Goal: Communication & Community: Answer question/provide support

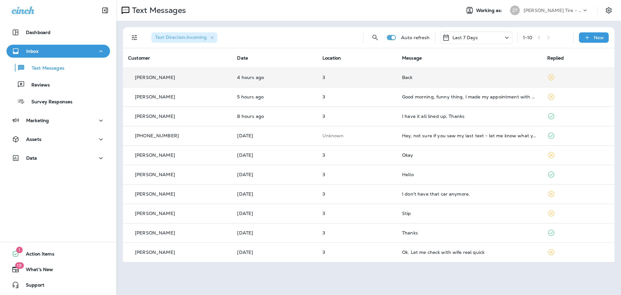
click at [367, 81] on td "3" at bounding box center [357, 77] width 80 height 19
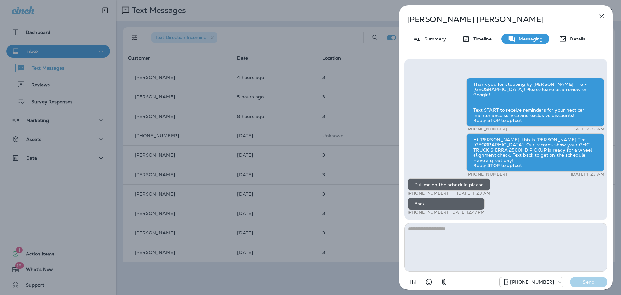
click at [431, 233] on textarea at bounding box center [506, 247] width 203 height 49
click at [341, 104] on div "[PERSON_NAME] Summary Timeline Messaging Details Thank you for stopping by [PER…" at bounding box center [310, 147] width 621 height 295
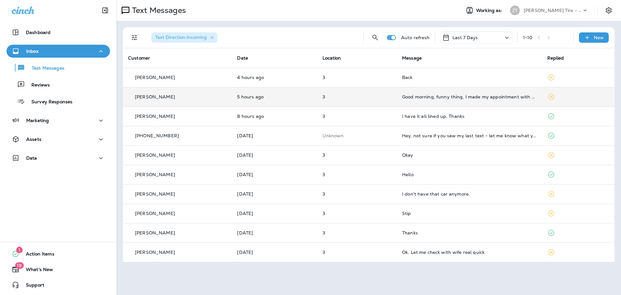
click at [362, 97] on p "3" at bounding box center [357, 96] width 69 height 5
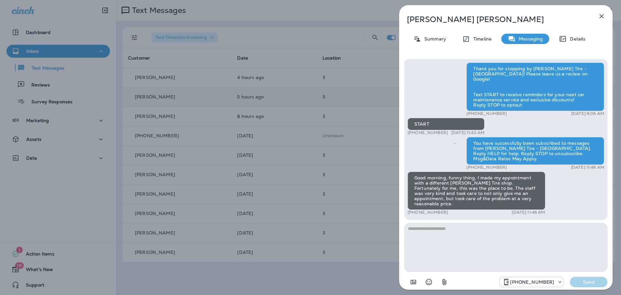
click at [428, 229] on textarea at bounding box center [506, 247] width 203 height 49
type textarea "**********"
click at [588, 283] on p "Send" at bounding box center [588, 282] width 27 height 6
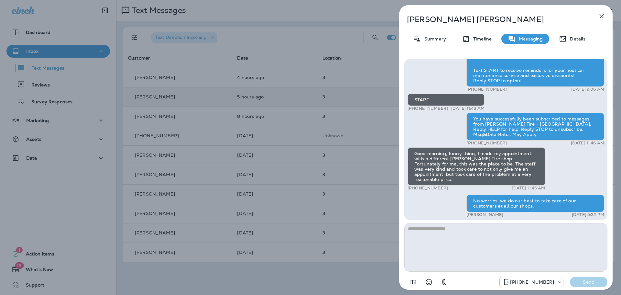
click at [369, 94] on div "[PERSON_NAME] Summary Timeline Messaging Details Thank you for stopping by [PER…" at bounding box center [310, 147] width 621 height 295
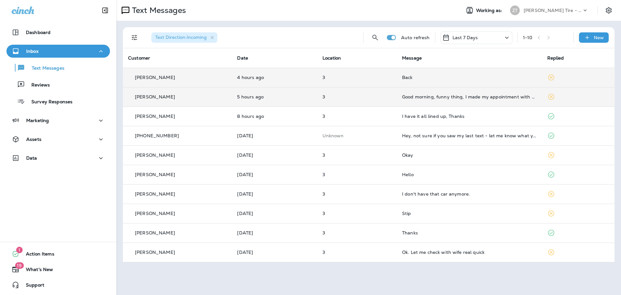
click at [425, 78] on div "Back" at bounding box center [469, 77] width 135 height 5
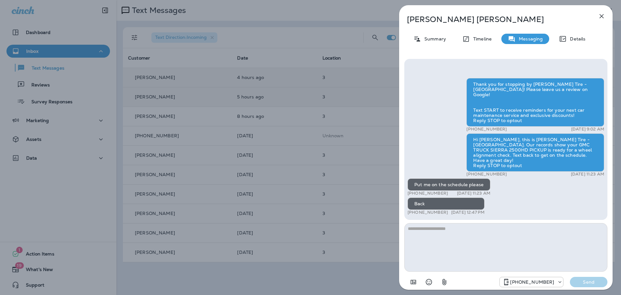
click at [430, 232] on textarea at bounding box center [506, 247] width 203 height 49
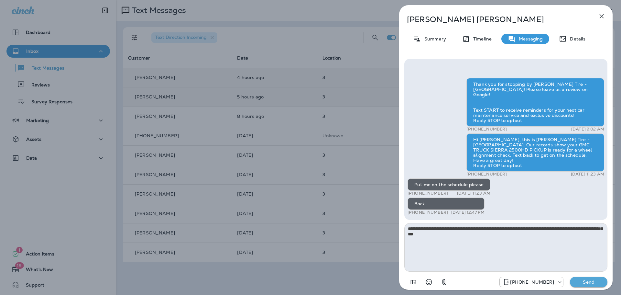
type textarea "**********"
click at [588, 284] on p "Send" at bounding box center [588, 282] width 27 height 6
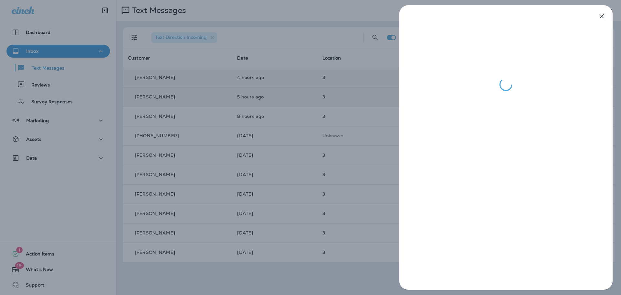
click at [350, 139] on div at bounding box center [310, 147] width 621 height 295
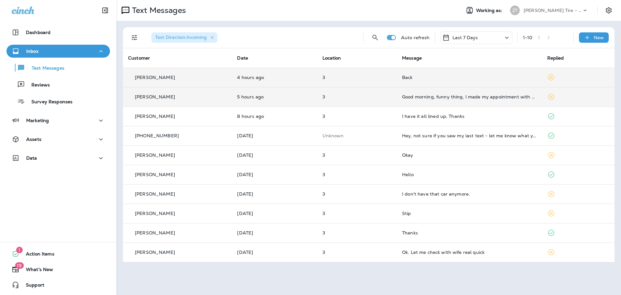
click at [549, 9] on p "[PERSON_NAME] Tire - [GEOGRAPHIC_DATA]" at bounding box center [553, 10] width 58 height 5
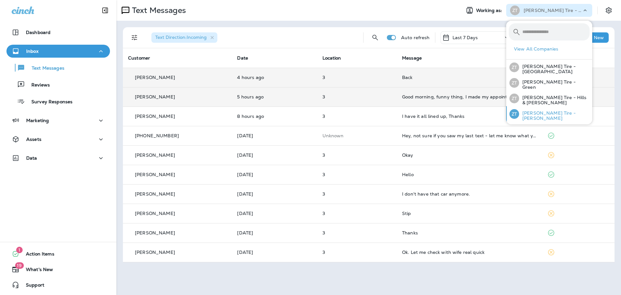
click at [540, 114] on p "[PERSON_NAME] Tire - [PERSON_NAME]" at bounding box center [554, 115] width 71 height 10
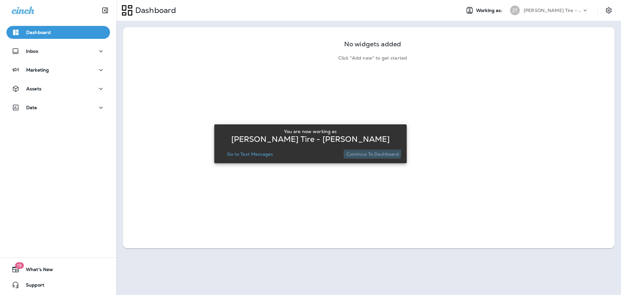
click at [360, 151] on p "Continue to Dashboard" at bounding box center [373, 153] width 53 height 5
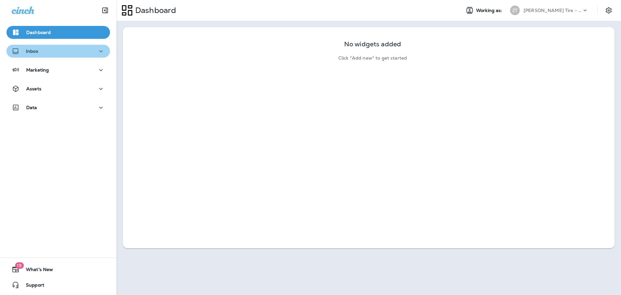
click at [79, 54] on div "Inbox" at bounding box center [58, 51] width 93 height 8
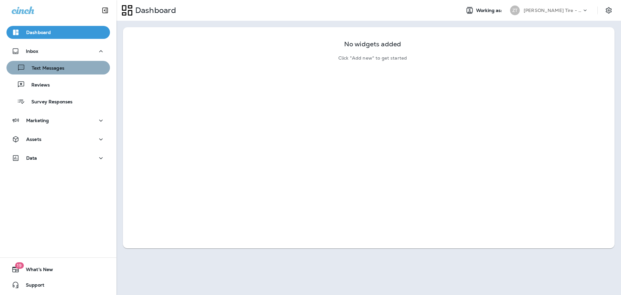
click at [76, 64] on div "Text Messages" at bounding box center [58, 68] width 98 height 10
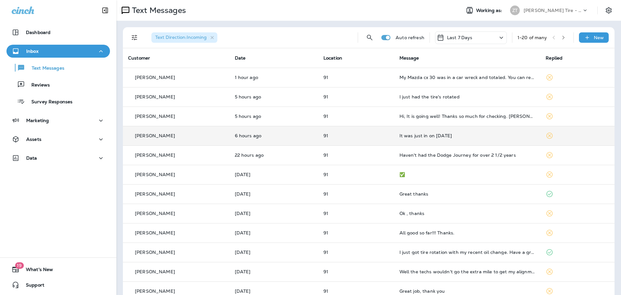
click at [450, 139] on td "It was just in on [DATE]" at bounding box center [467, 135] width 147 height 19
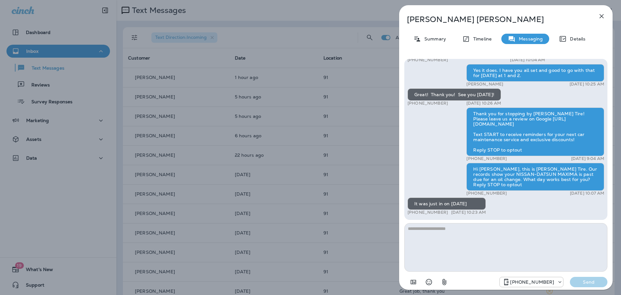
click at [440, 233] on textarea at bounding box center [506, 247] width 203 height 49
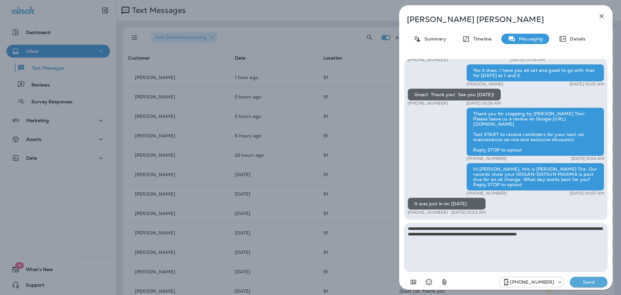
type textarea "**********"
click at [589, 286] on button "Send" at bounding box center [589, 282] width 38 height 10
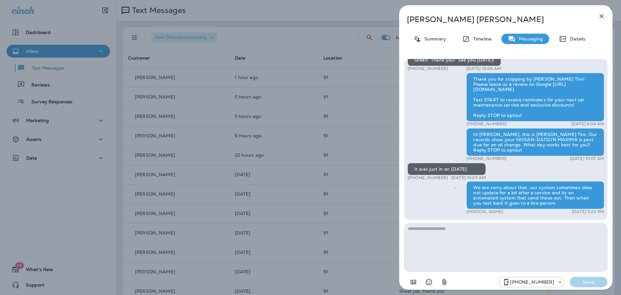
click at [282, 147] on div "[PERSON_NAME] Summary Timeline Messaging Details Hi [PERSON_NAME], this is [PER…" at bounding box center [310, 147] width 621 height 295
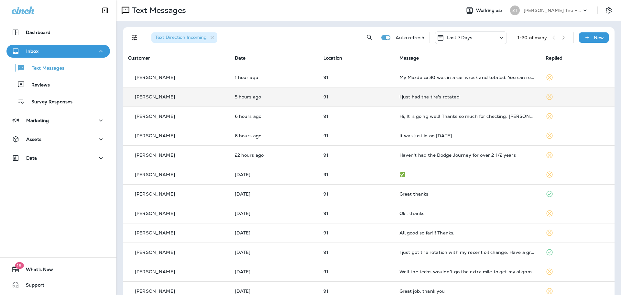
click at [454, 92] on td "I just had the tire's rotated" at bounding box center [467, 96] width 147 height 19
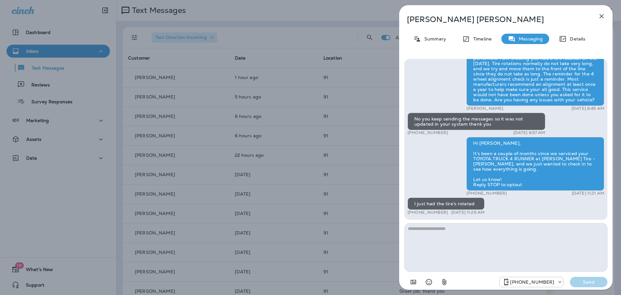
click at [451, 233] on textarea at bounding box center [506, 247] width 203 height 49
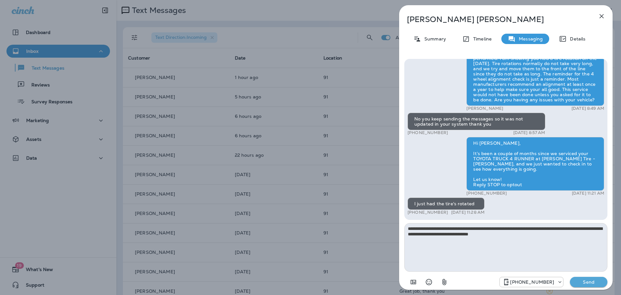
type textarea "**********"
click at [588, 281] on p "Send" at bounding box center [588, 282] width 27 height 6
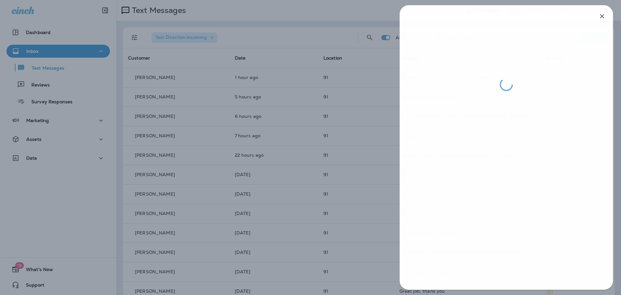
click at [398, 176] on div at bounding box center [506, 147] width 230 height 295
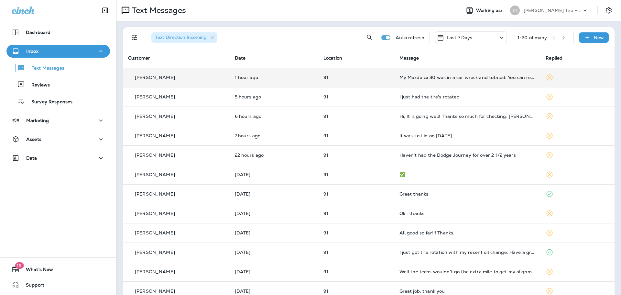
click at [414, 82] on td "My Mazda cx 30 was in a car wreck and totaled. You can remove it from my record…" at bounding box center [467, 77] width 147 height 19
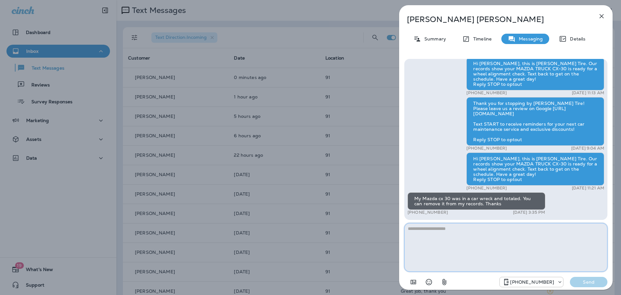
click at [420, 236] on textarea at bounding box center [506, 247] width 203 height 49
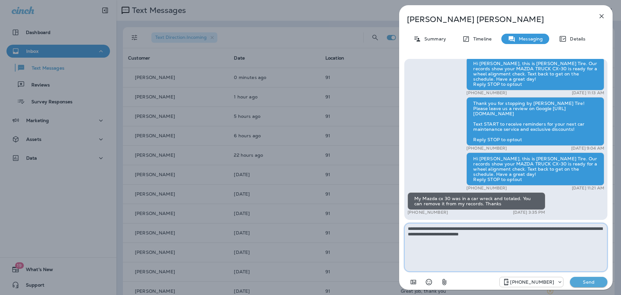
type textarea "**********"
click at [580, 281] on p "Send" at bounding box center [588, 282] width 27 height 6
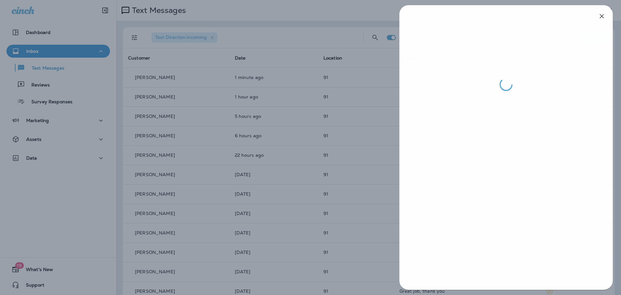
click at [323, 146] on div at bounding box center [310, 147] width 621 height 295
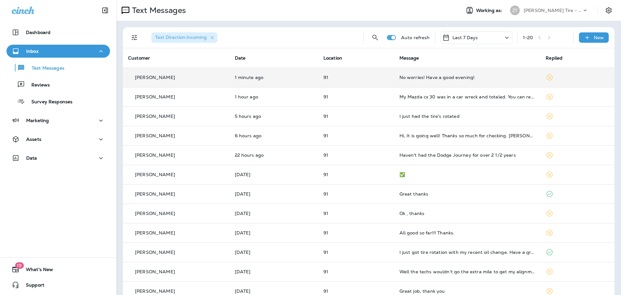
click at [414, 80] on div "No worries! Have a good evening!" at bounding box center [468, 77] width 136 height 5
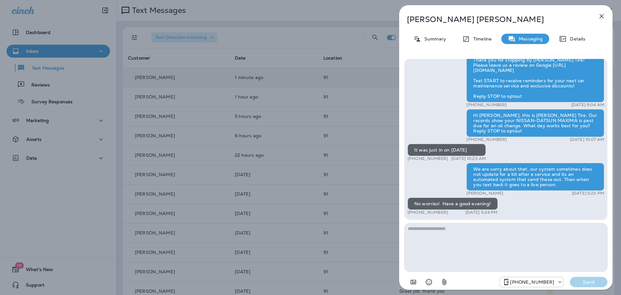
click at [362, 106] on div "[PERSON_NAME] Summary Timeline Messaging Details Hi [PERSON_NAME], this is [PER…" at bounding box center [310, 147] width 621 height 295
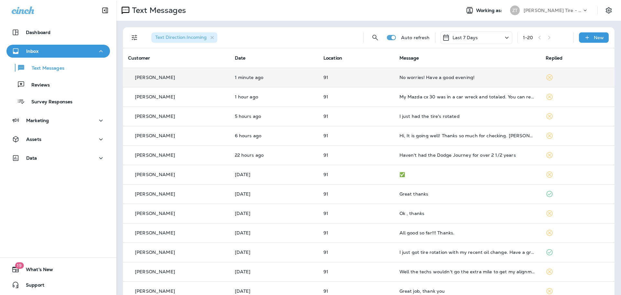
click at [549, 8] on p "[PERSON_NAME] Tire - [PERSON_NAME]" at bounding box center [553, 10] width 58 height 5
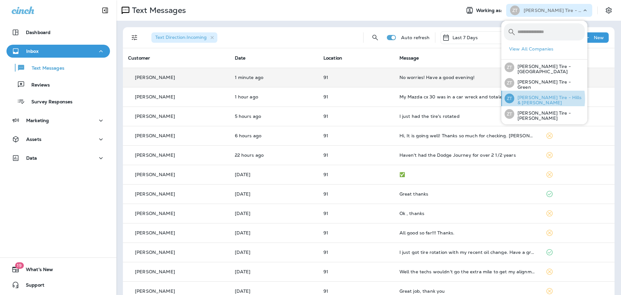
click at [533, 98] on p "[PERSON_NAME] Tire - Hills & [PERSON_NAME]" at bounding box center [550, 100] width 71 height 10
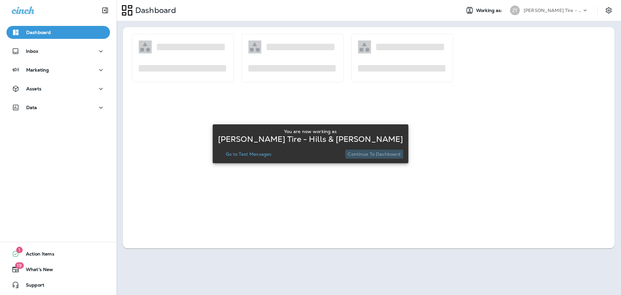
click at [377, 154] on p "Continue to Dashboard" at bounding box center [374, 153] width 53 height 5
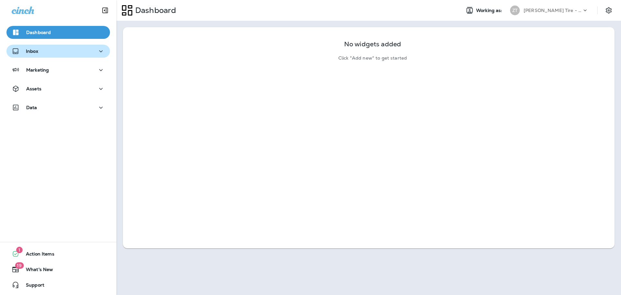
click at [44, 51] on div "Inbox" at bounding box center [58, 51] width 93 height 8
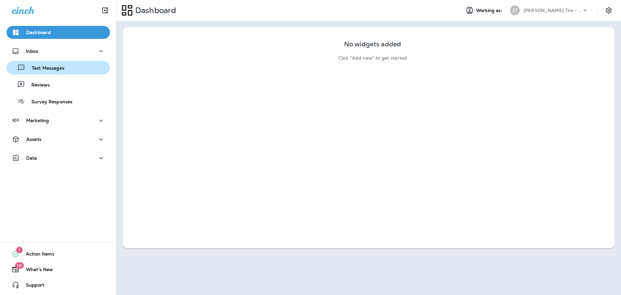
click at [42, 71] on p "Text Messages" at bounding box center [44, 68] width 39 height 6
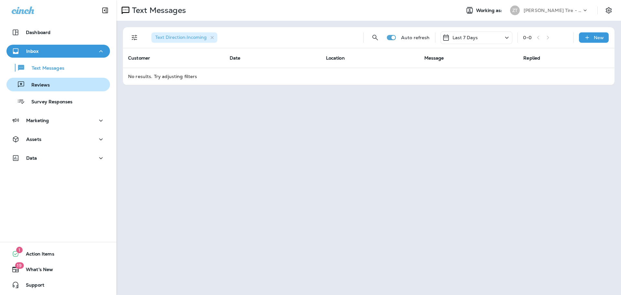
click at [52, 83] on div "Reviews" at bounding box center [58, 85] width 98 height 10
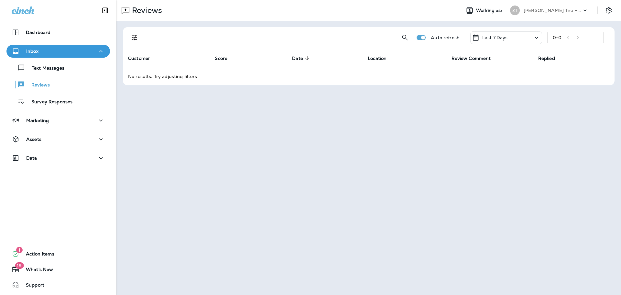
click at [537, 9] on p "[PERSON_NAME] Tire - Hills & [PERSON_NAME]" at bounding box center [553, 10] width 58 height 5
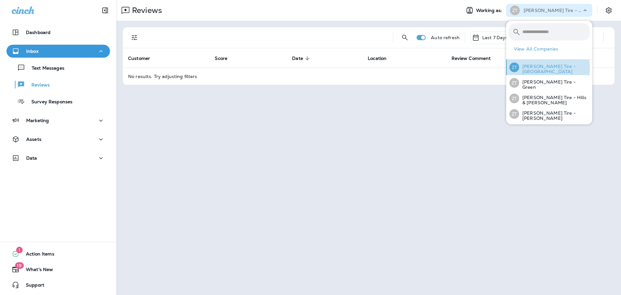
click at [535, 68] on p "[PERSON_NAME] Tire - [GEOGRAPHIC_DATA]" at bounding box center [554, 69] width 71 height 10
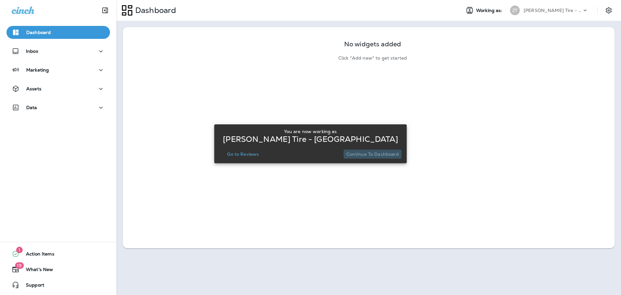
click at [376, 157] on button "Continue to Dashboard" at bounding box center [373, 154] width 58 height 9
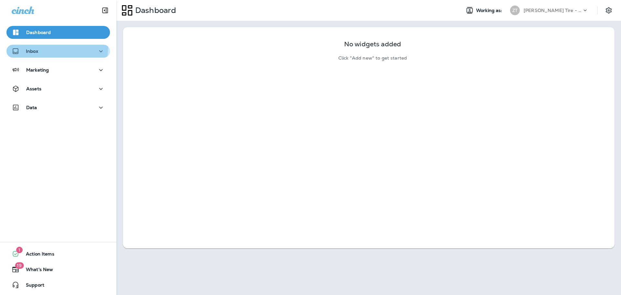
click at [49, 48] on div "Inbox" at bounding box center [58, 51] width 93 height 8
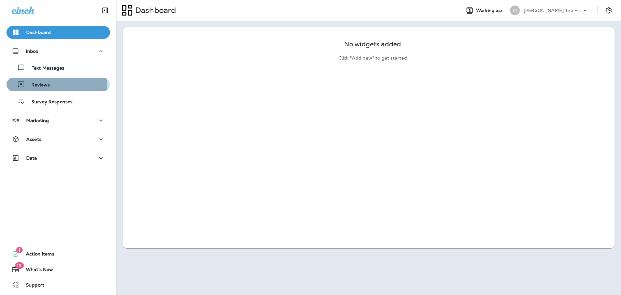
click at [47, 85] on p "Reviews" at bounding box center [37, 85] width 25 height 6
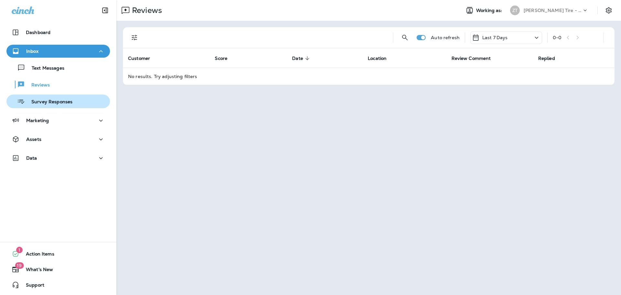
click at [57, 98] on div "Survey Responses" at bounding box center [40, 101] width 63 height 10
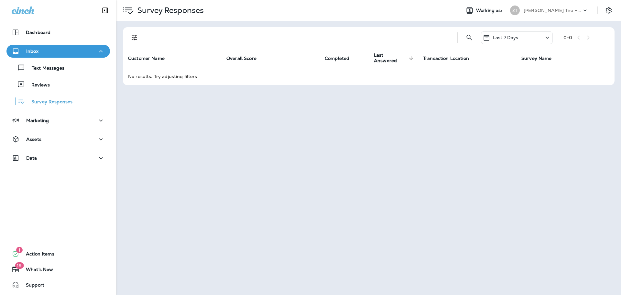
click at [164, 76] on td "No results. Try adjusting filters" at bounding box center [369, 76] width 492 height 17
click at [37, 120] on p "Marketing" at bounding box center [37, 120] width 23 height 5
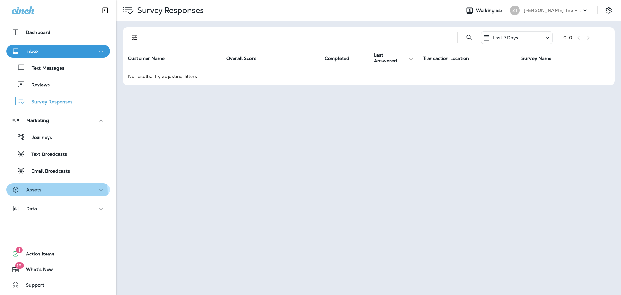
click at [25, 194] on div "Assets" at bounding box center [27, 190] width 30 height 8
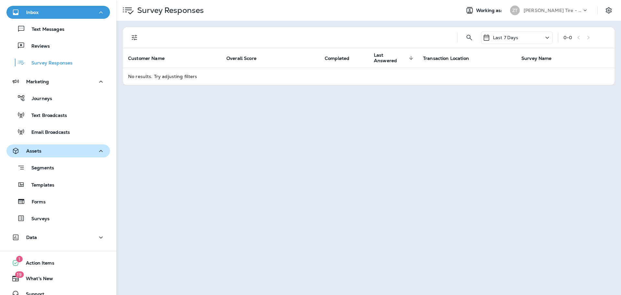
scroll to position [48, 0]
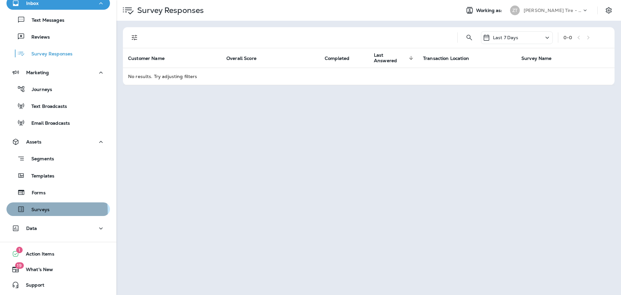
click at [36, 211] on p "Surveys" at bounding box center [37, 210] width 25 height 6
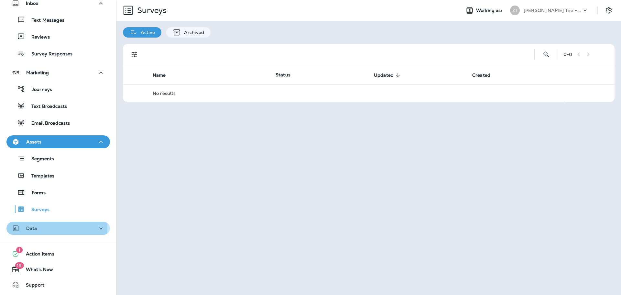
click at [36, 228] on p "Data" at bounding box center [31, 228] width 11 height 5
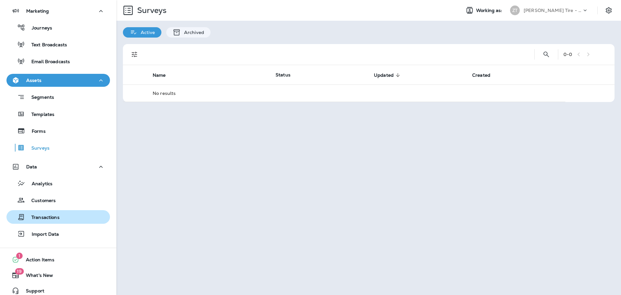
scroll to position [115, 0]
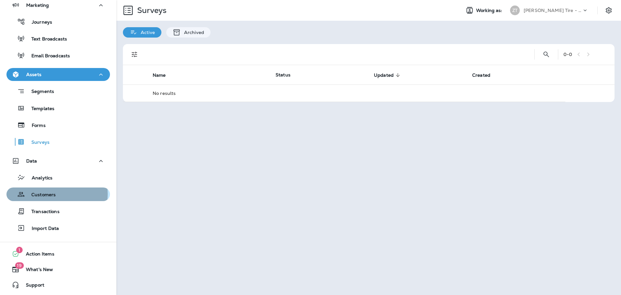
click at [50, 194] on p "Customers" at bounding box center [40, 195] width 31 height 6
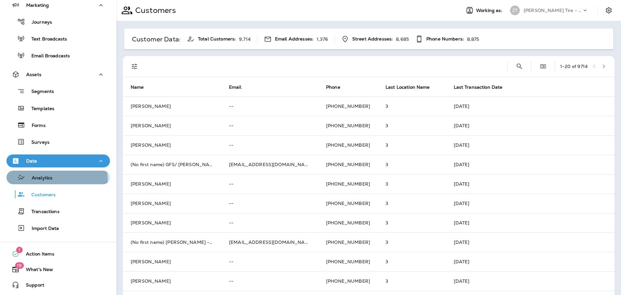
click at [40, 181] on p "Analytics" at bounding box center [38, 178] width 27 height 6
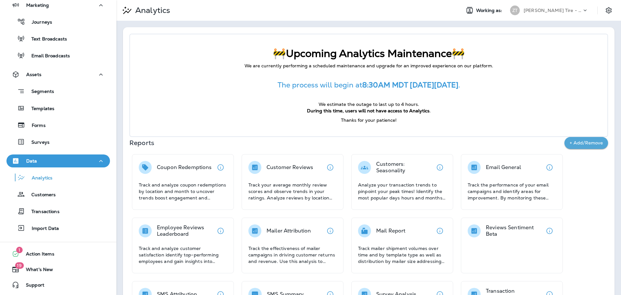
click at [191, 74] on div "The process will begin at 8:30AM MDT [DATE][DATE] ." at bounding box center [369, 85] width 452 height 26
